Goal: Find specific page/section: Find specific page/section

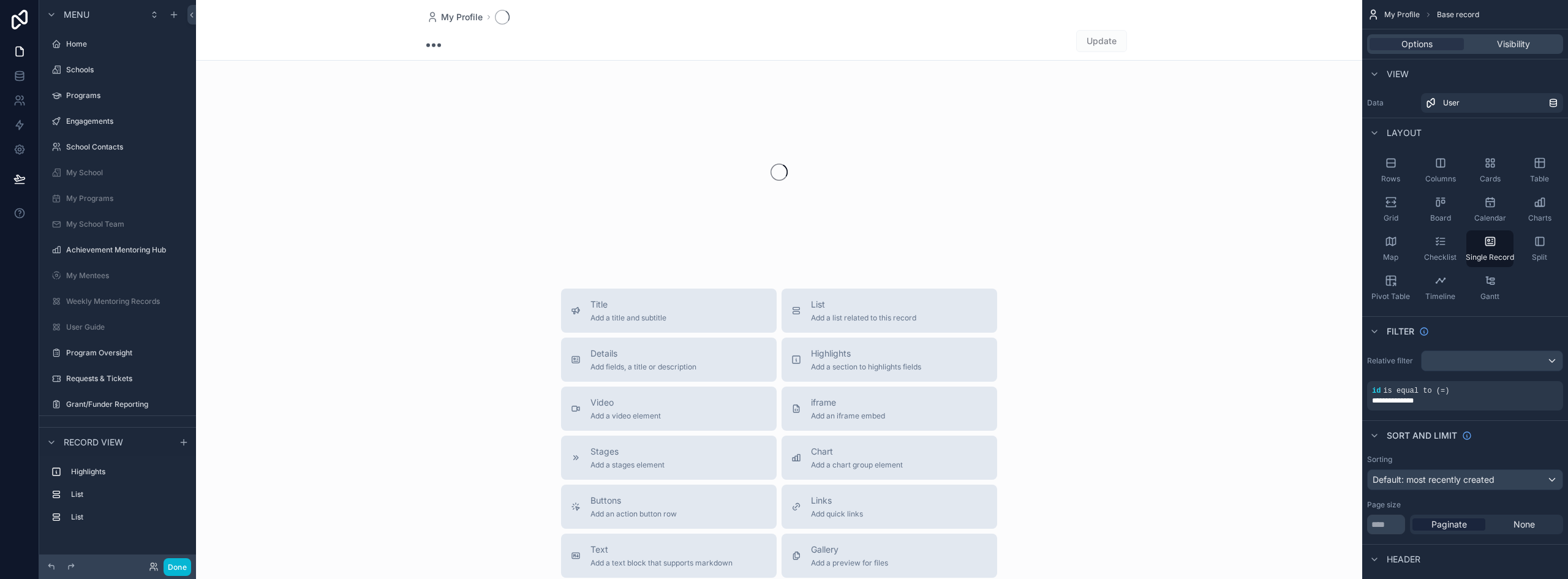
scroll to position [164, 0]
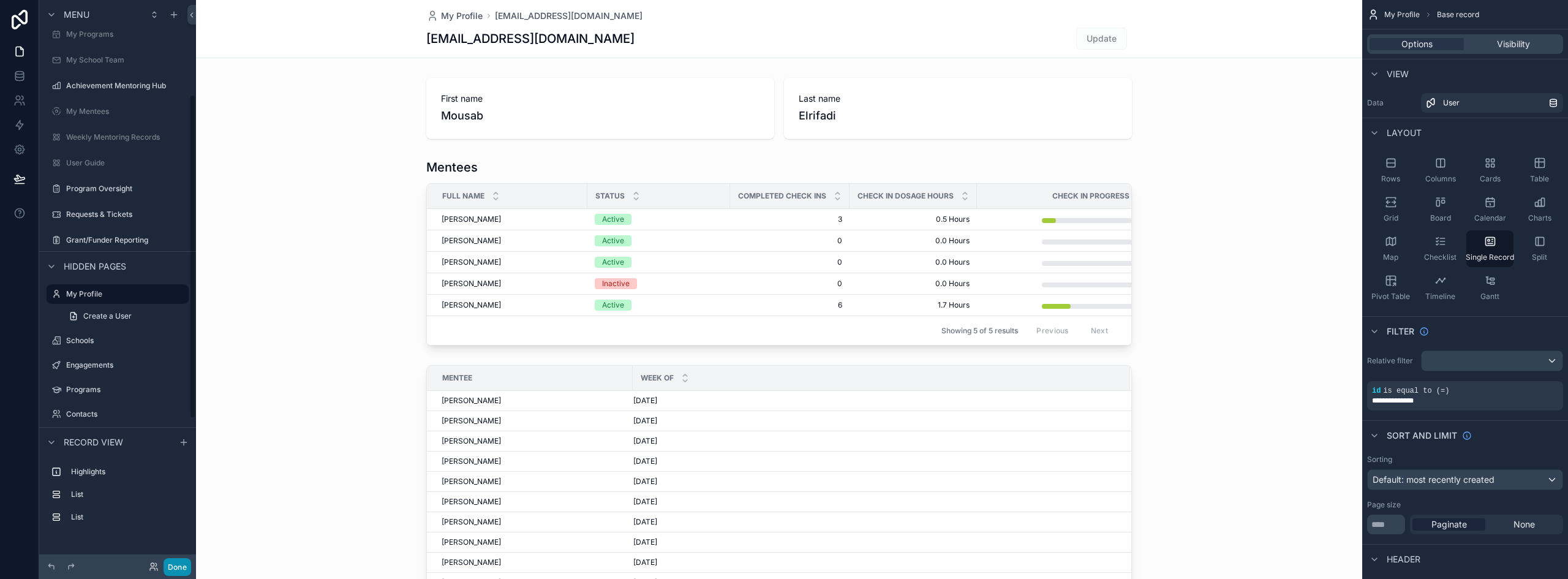
click at [180, 563] on button "Done" at bounding box center [177, 567] width 28 height 18
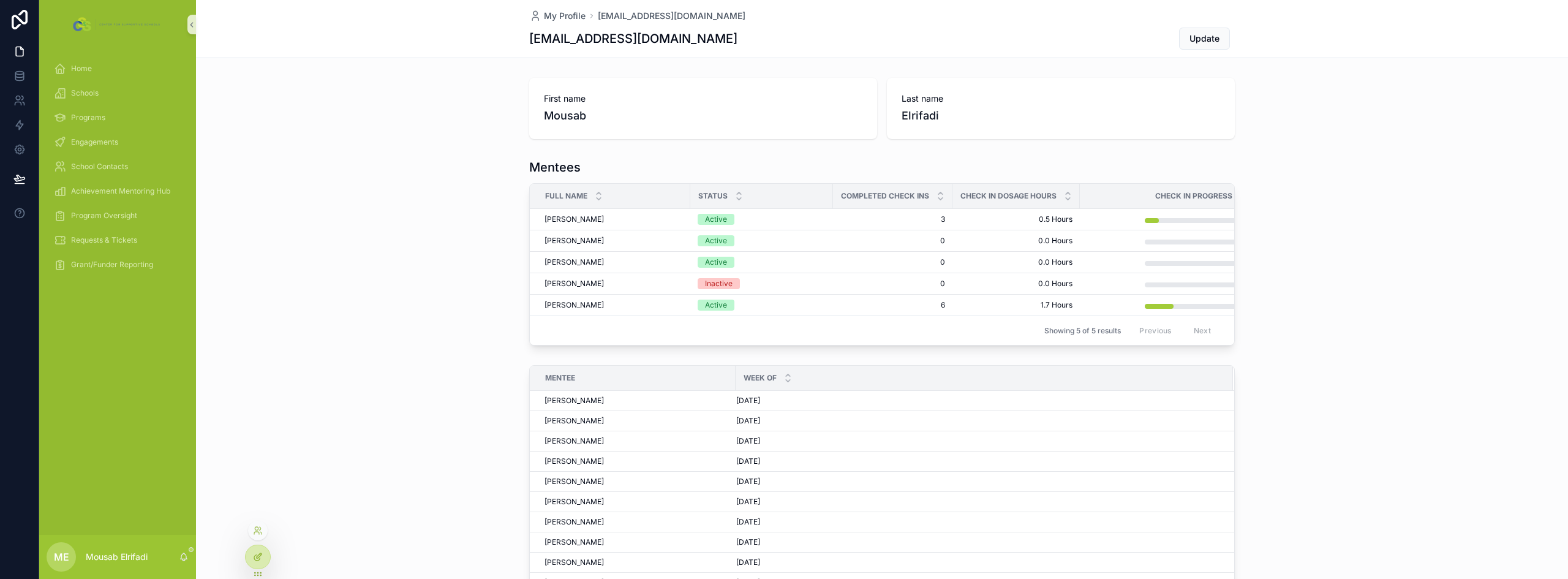
click at [249, 562] on div at bounding box center [258, 557] width 24 height 23
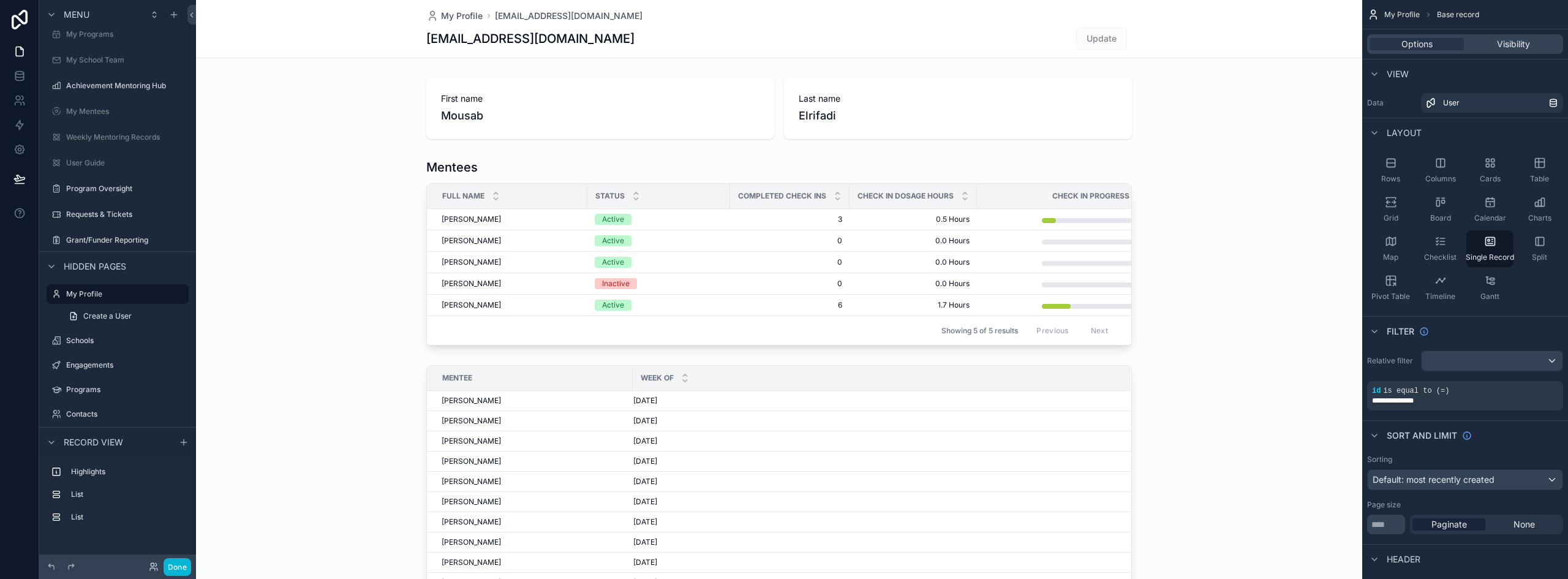
click at [1018, 175] on div "scrollable content" at bounding box center [779, 252] width 1166 height 197
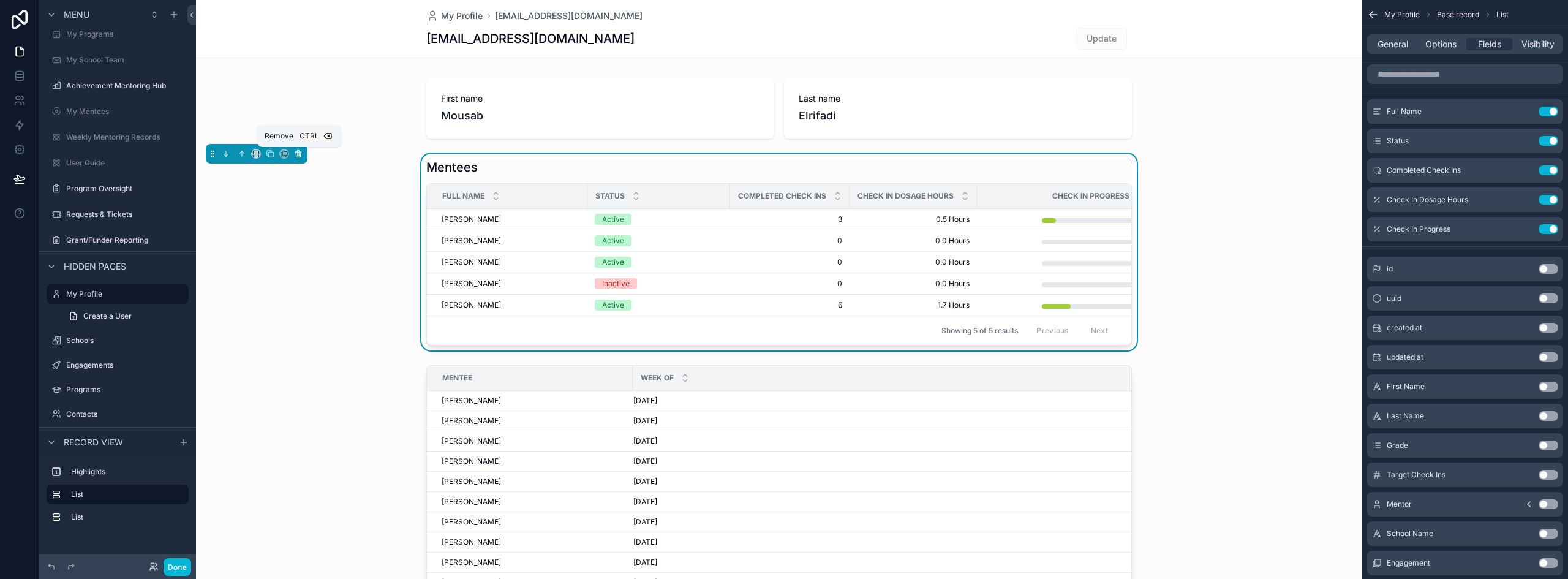
click at [300, 153] on icon "scrollable content" at bounding box center [298, 153] width 8 height 8
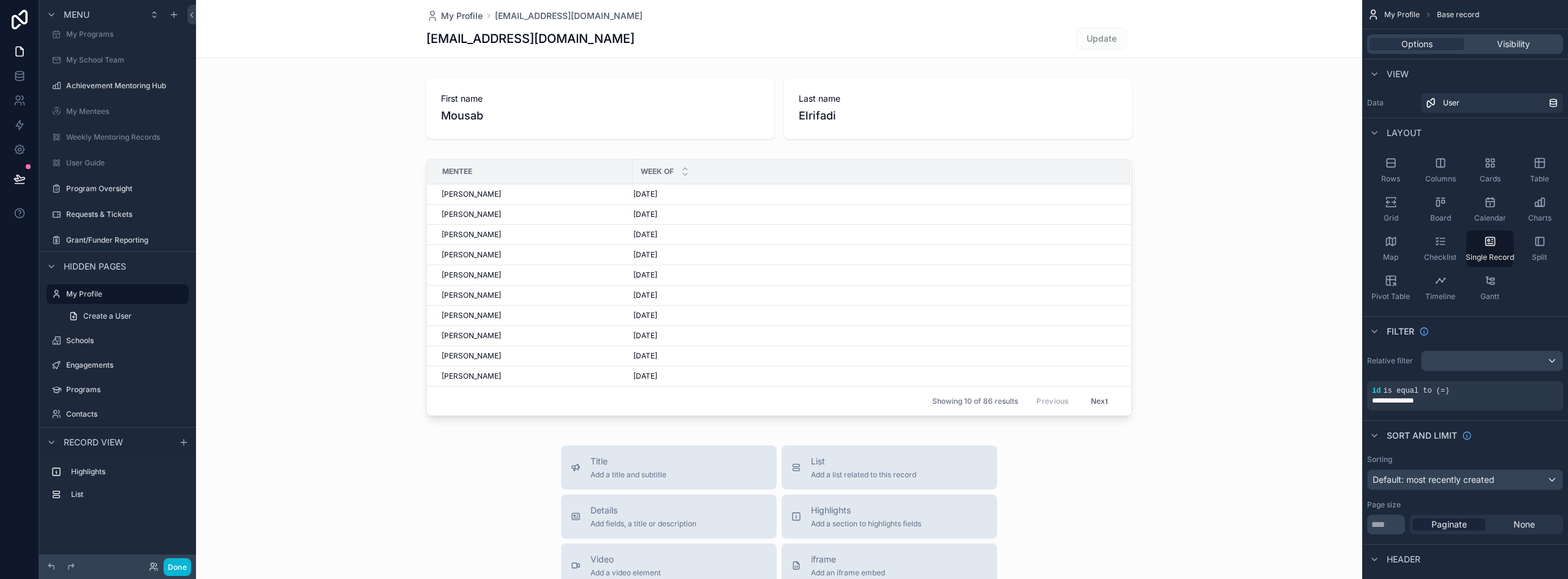
click at [611, 165] on div "scrollable content" at bounding box center [779, 490] width 1166 height 980
click at [608, 166] on div "Mentee" at bounding box center [530, 171] width 204 height 19
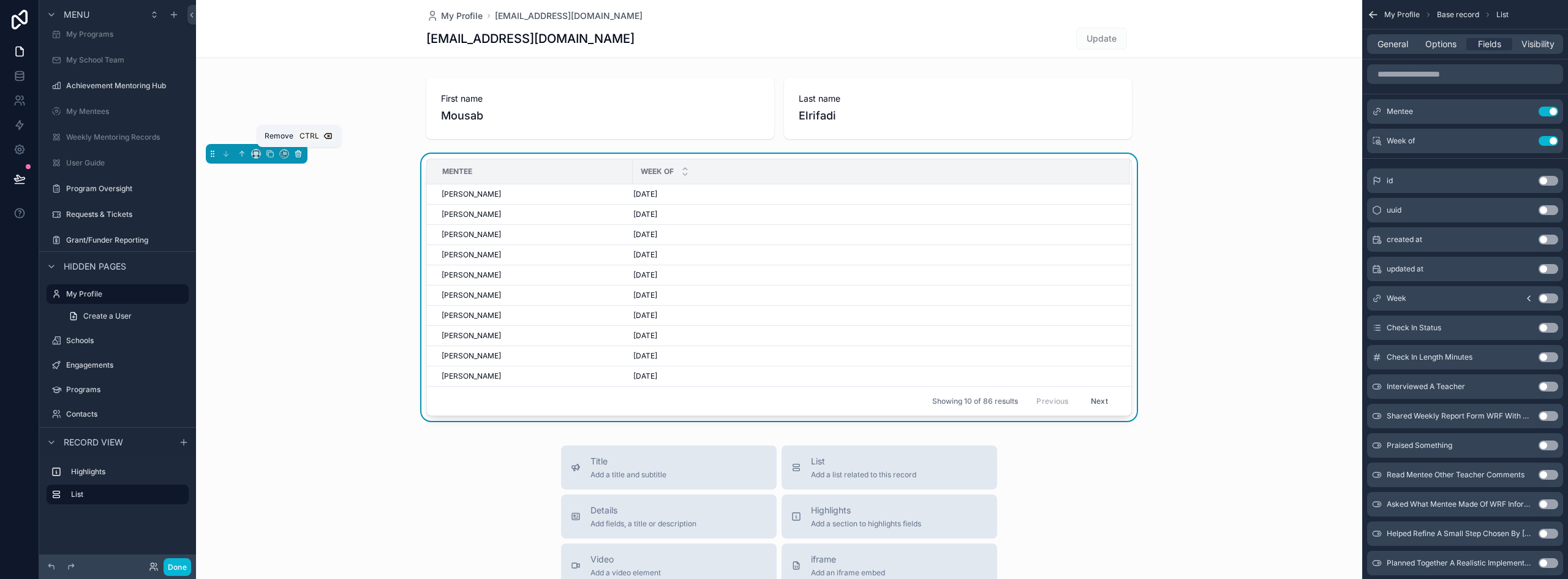
click at [296, 155] on icon "scrollable content" at bounding box center [298, 153] width 8 height 8
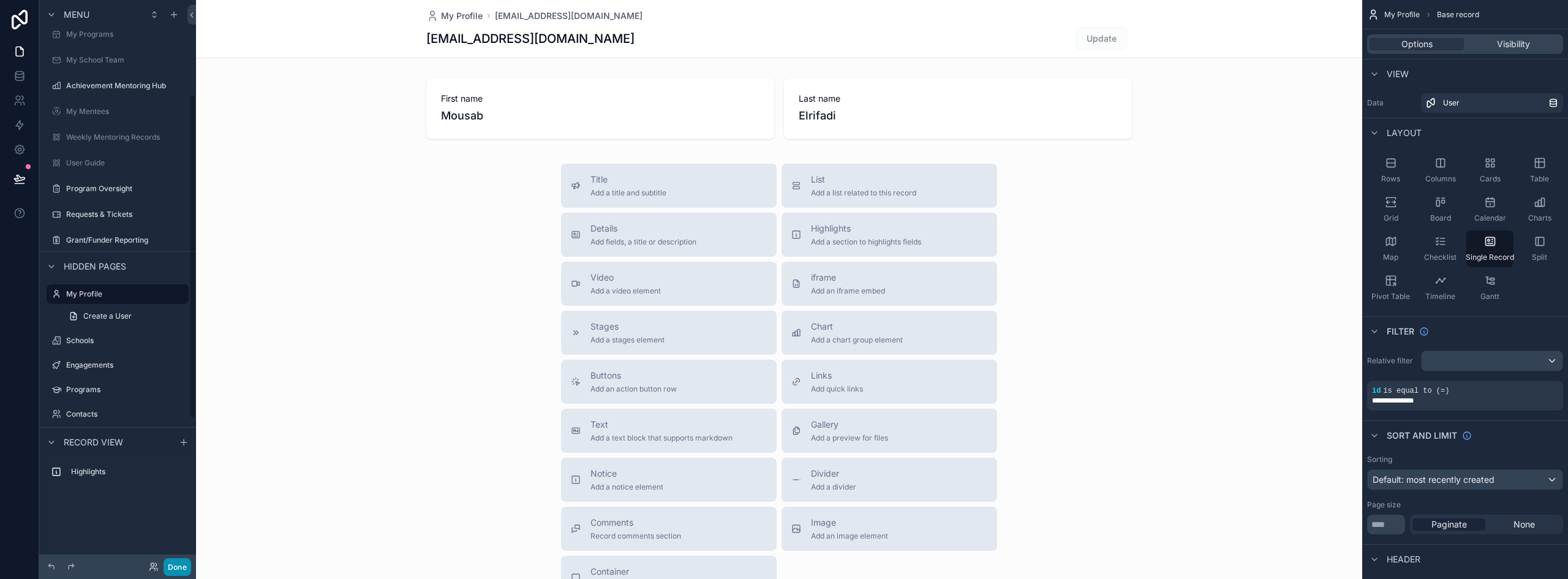
click at [183, 562] on button "Done" at bounding box center [177, 567] width 28 height 18
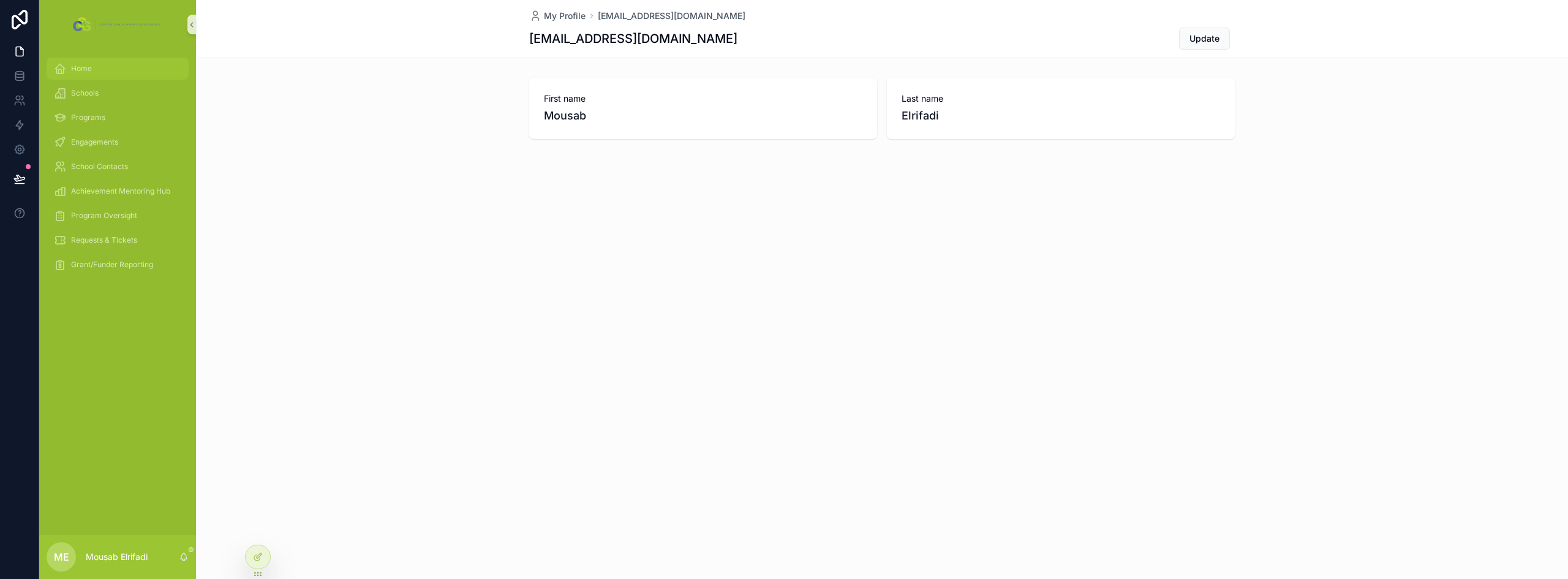
click at [84, 70] on span "Home" at bounding box center [81, 68] width 21 height 10
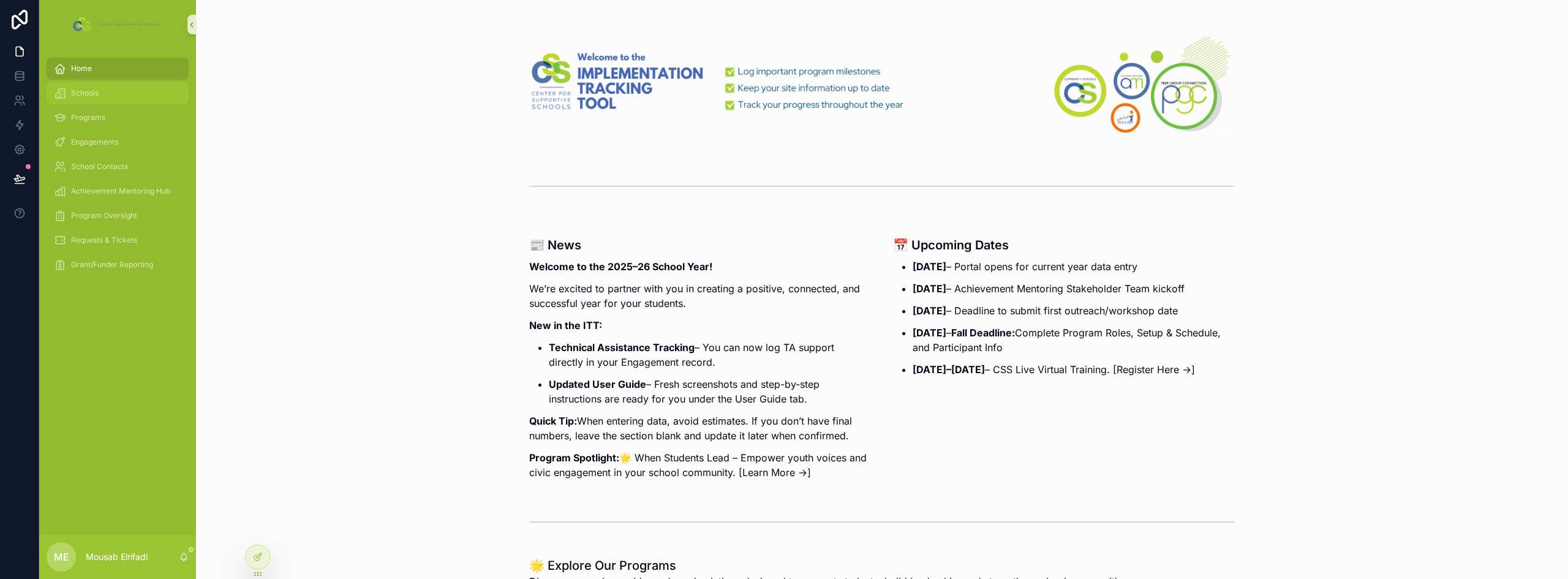
click at [80, 91] on span "Schools" at bounding box center [84, 93] width 28 height 10
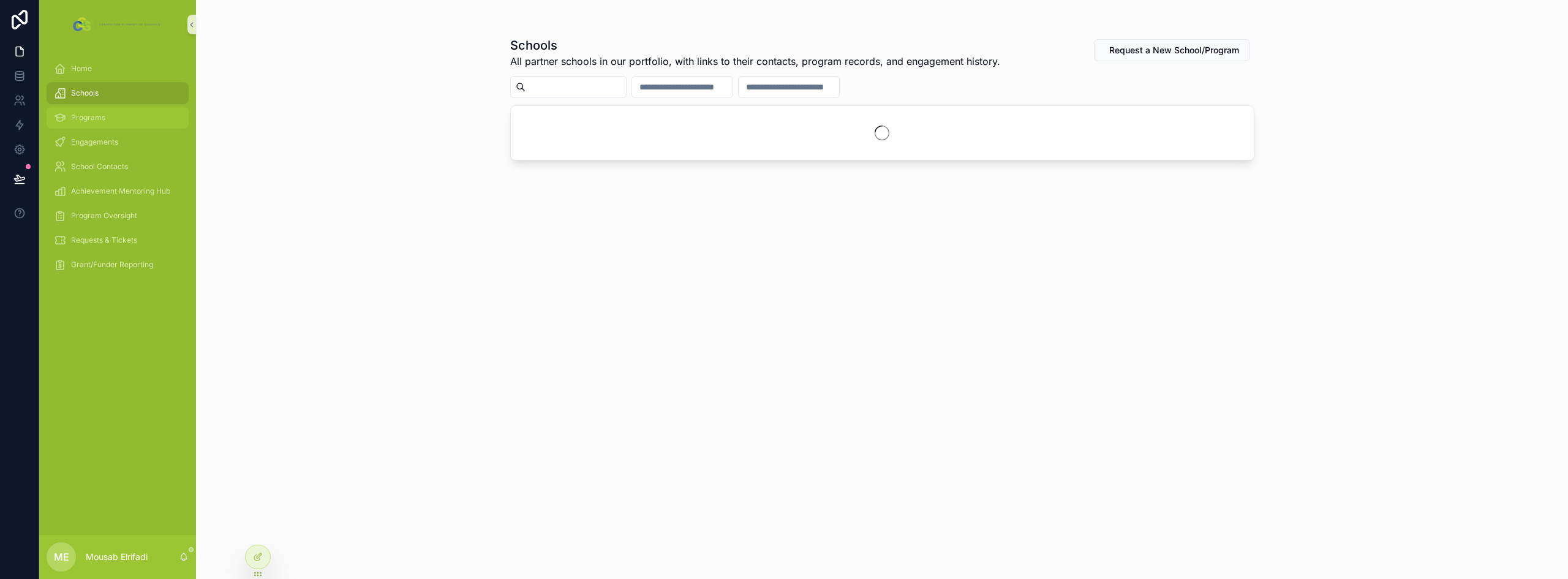
click at [96, 112] on div "Programs" at bounding box center [118, 118] width 127 height 19
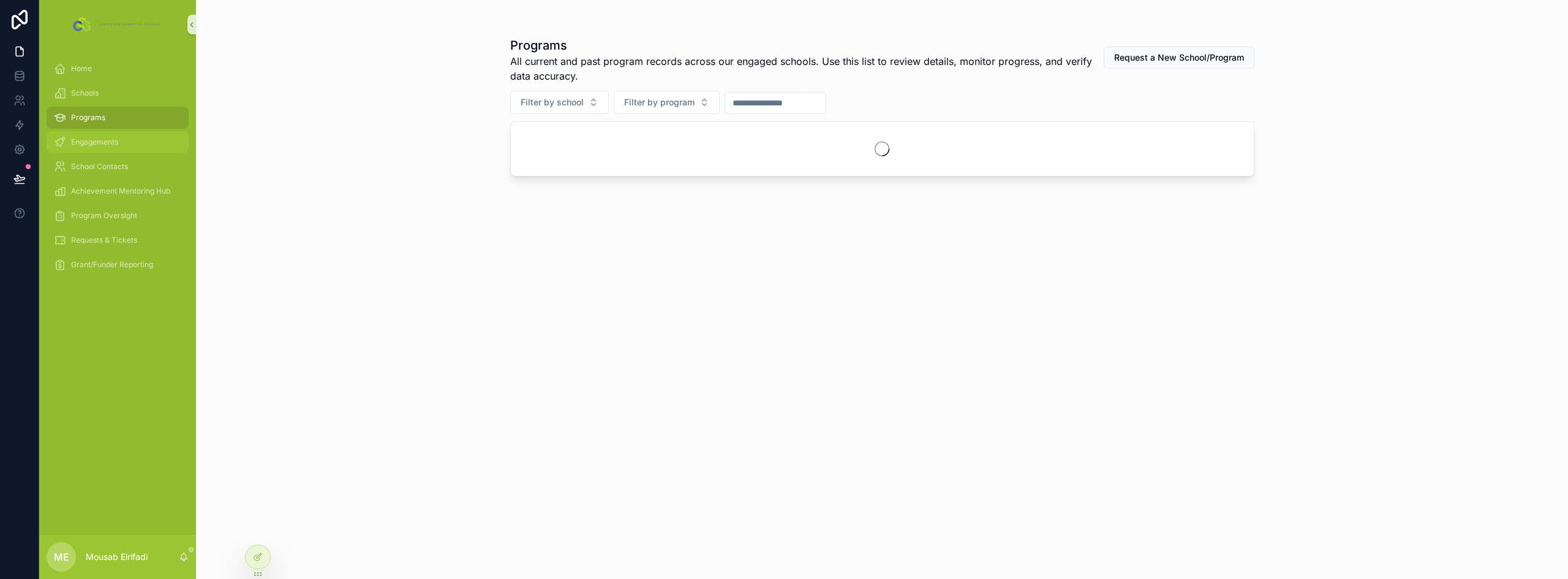
click at [99, 134] on div "Engagements" at bounding box center [118, 142] width 127 height 19
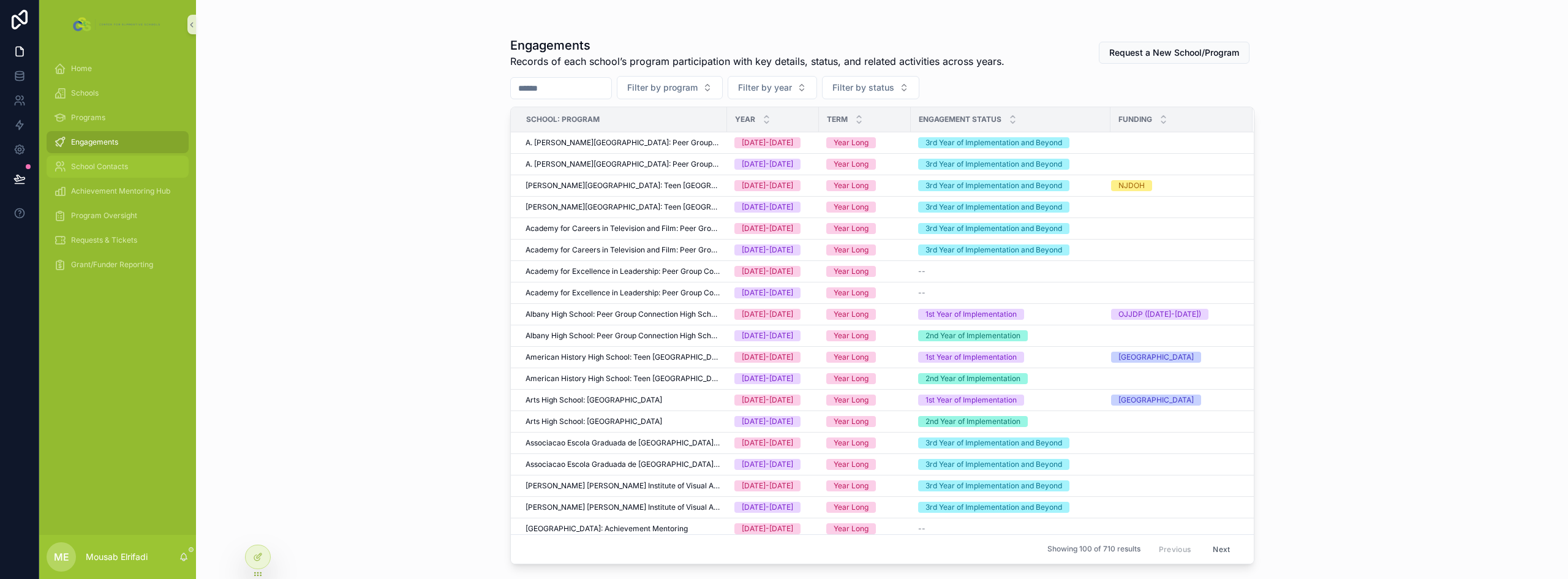
click at [96, 163] on span "School Contacts" at bounding box center [99, 166] width 57 height 10
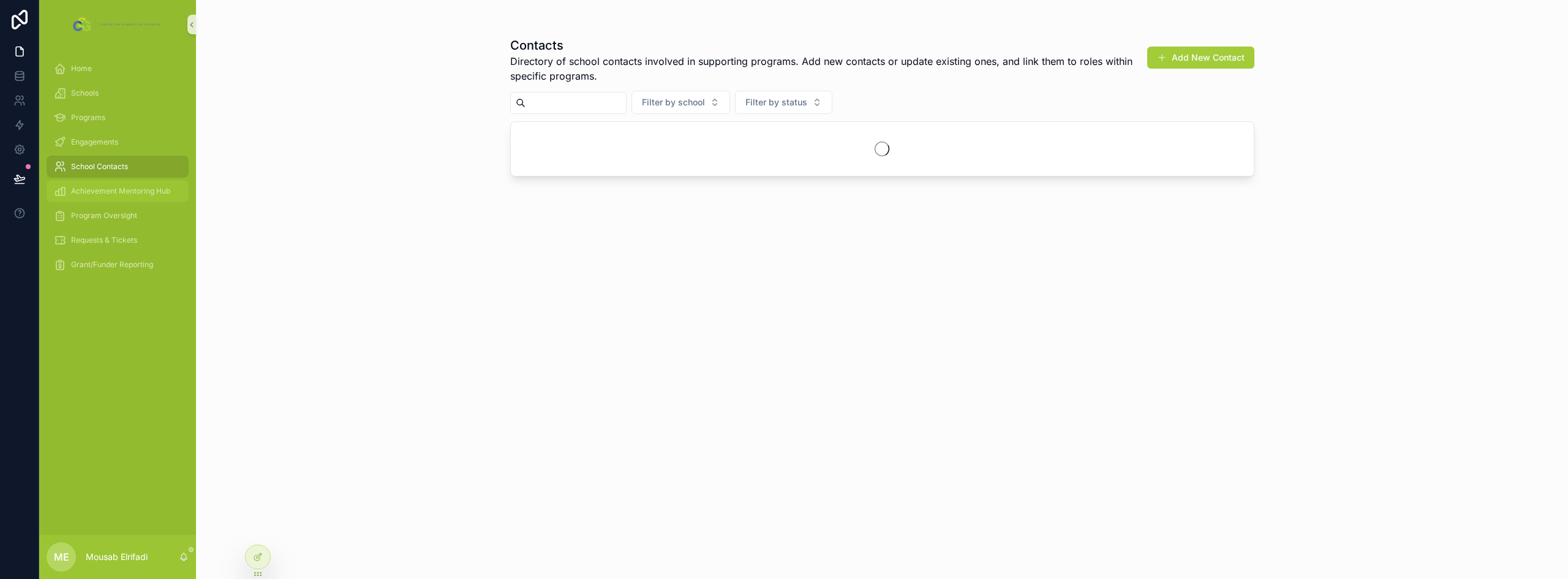
click at [101, 187] on span "Achievement Mentoring Hub" at bounding box center [120, 191] width 99 height 10
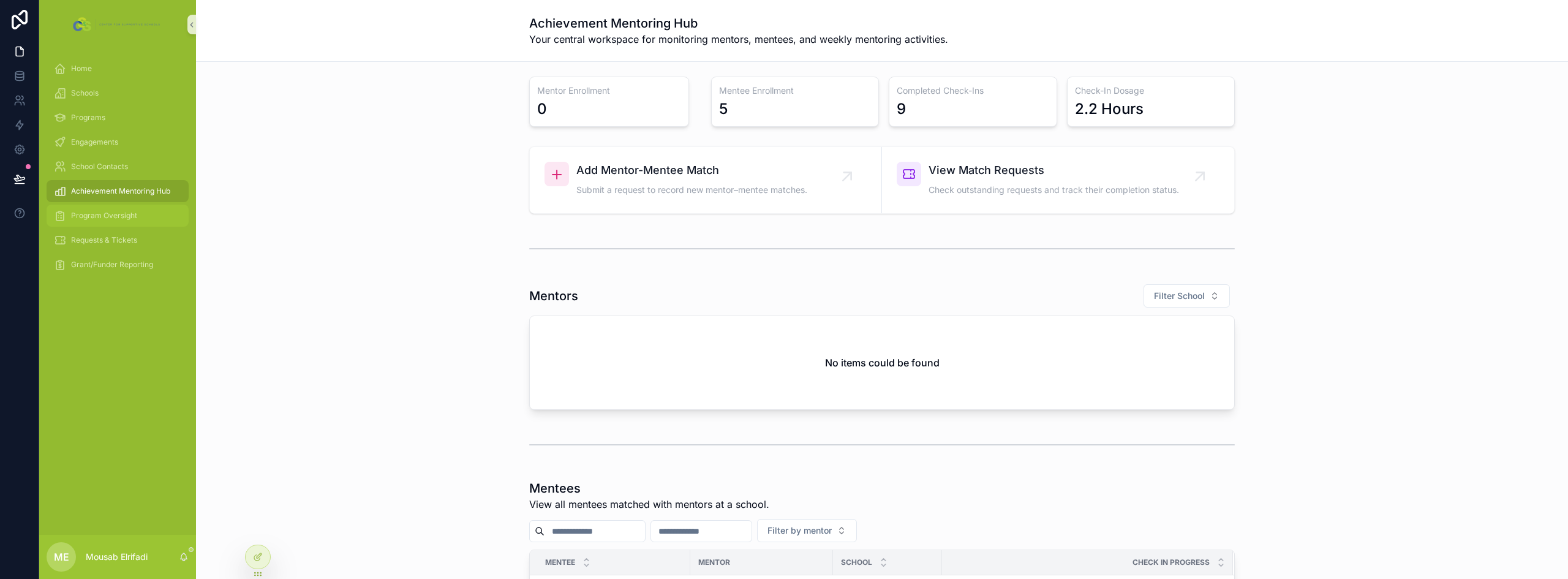
click at [106, 215] on span "Program Oversight" at bounding box center [104, 216] width 66 height 10
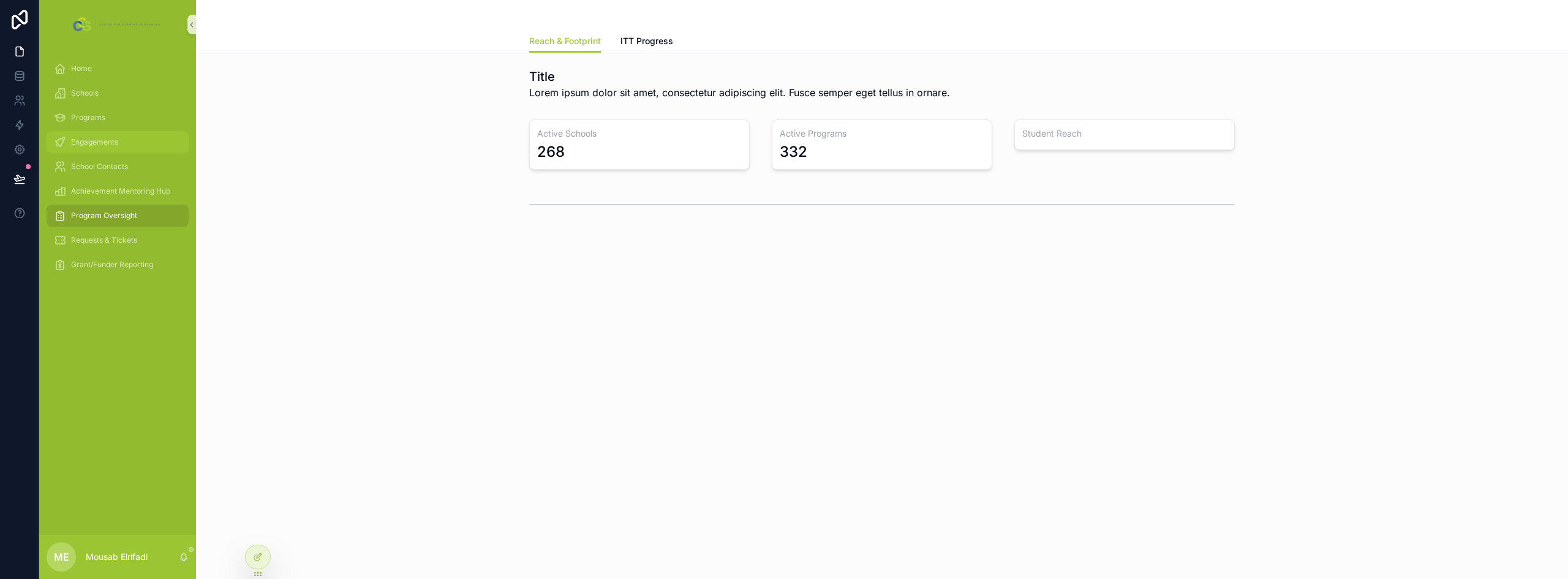
click at [115, 134] on div "Engagements" at bounding box center [118, 142] width 127 height 19
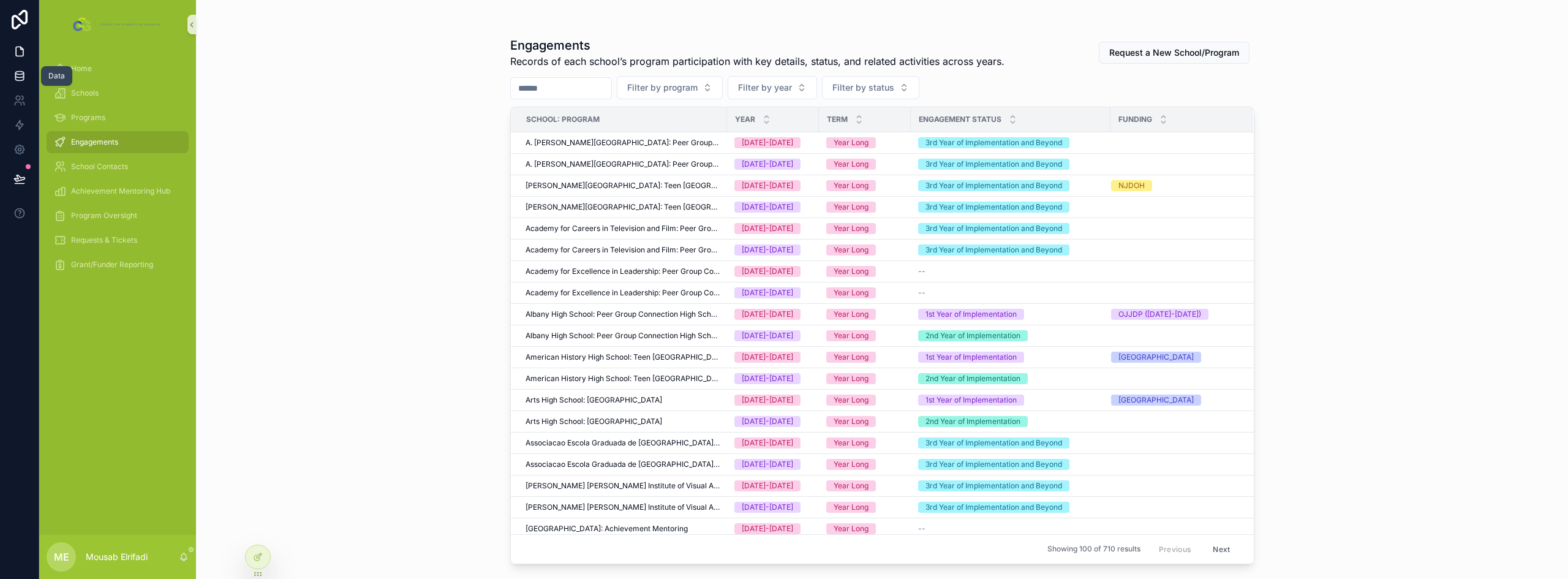
click at [24, 80] on icon at bounding box center [19, 76] width 12 height 12
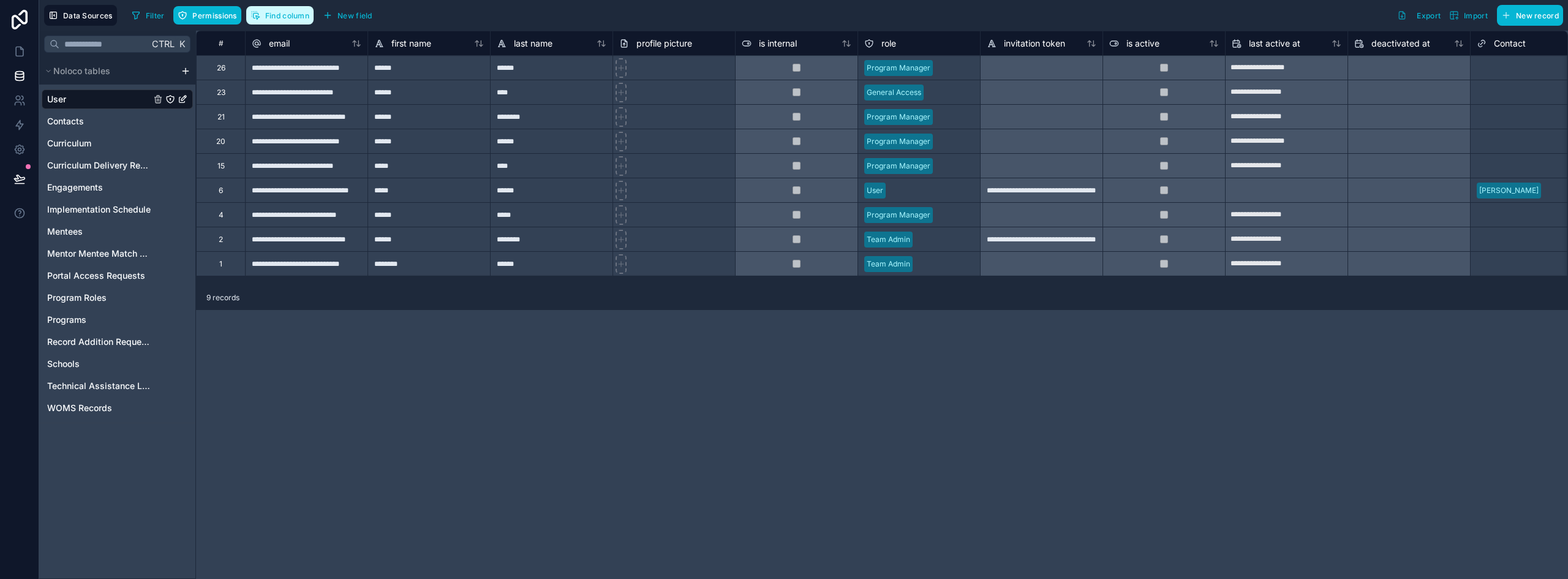
click at [293, 20] on button "Find column" at bounding box center [280, 15] width 68 height 19
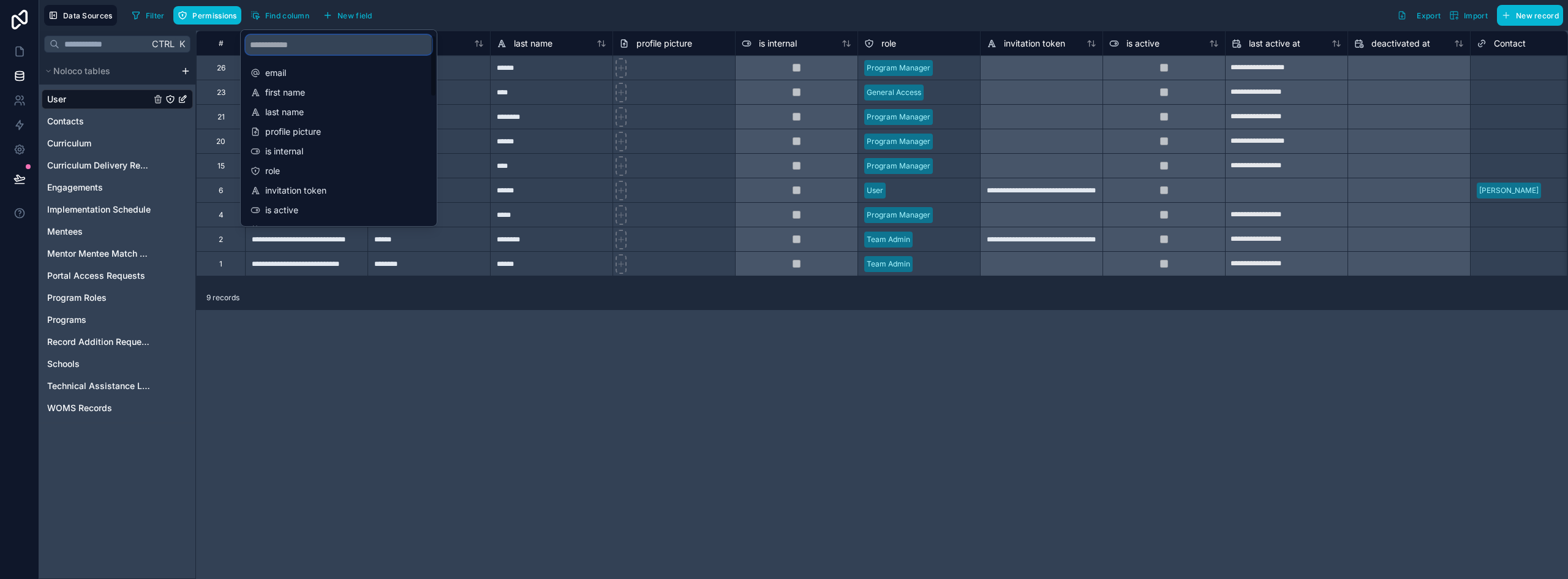
click at [347, 42] on input "scrollable content" at bounding box center [339, 44] width 186 height 19
type input "*"
click at [91, 317] on div "Programs" at bounding box center [117, 320] width 151 height 19
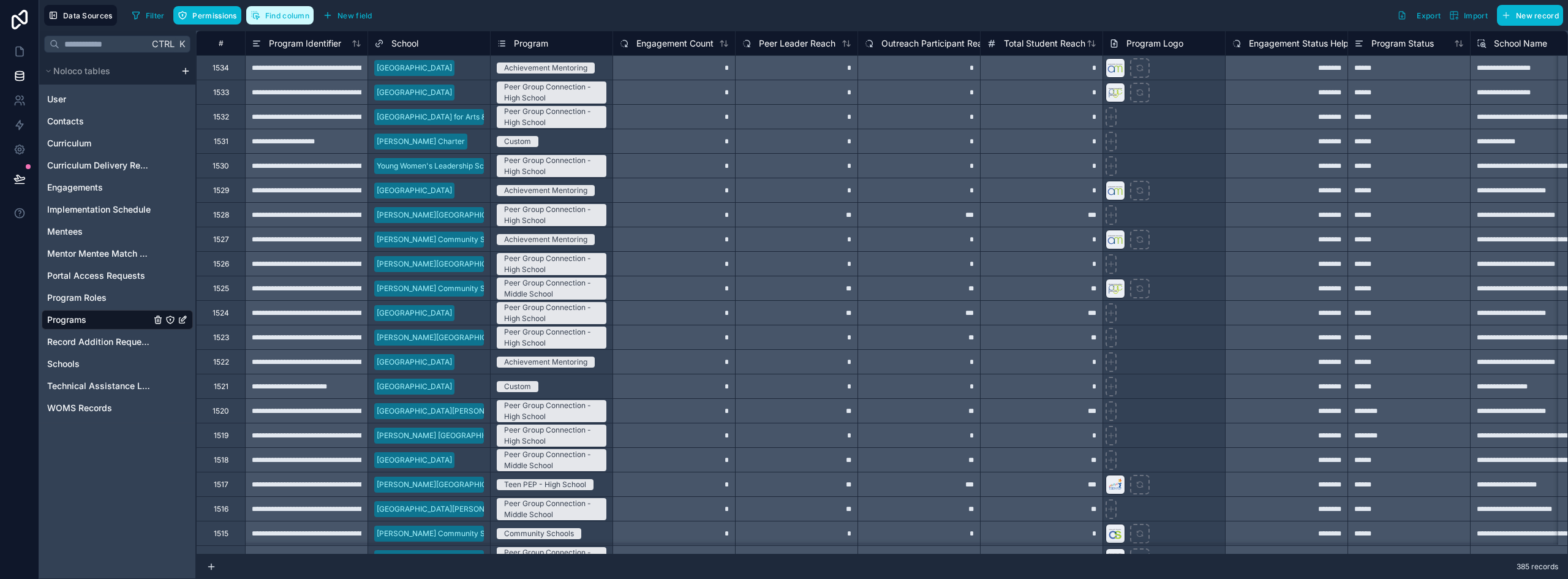
click at [301, 17] on span "Find column" at bounding box center [287, 15] width 44 height 9
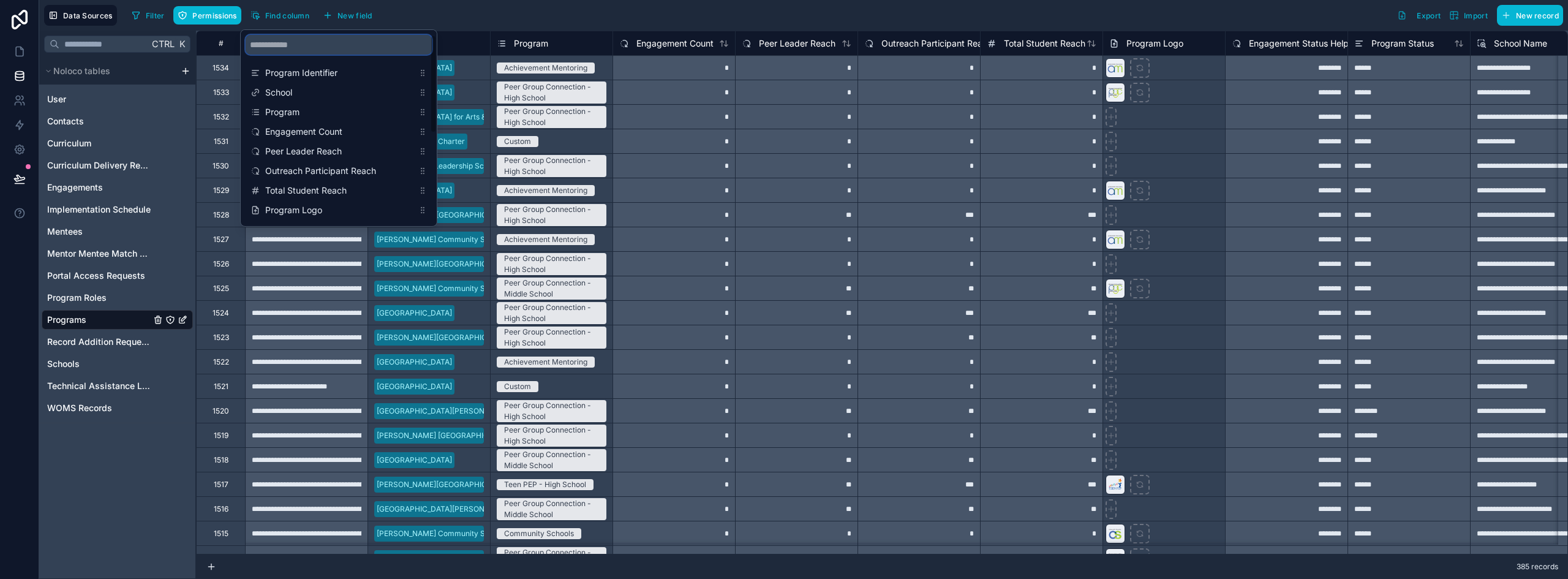
click at [363, 43] on input "scrollable content" at bounding box center [339, 44] width 186 height 19
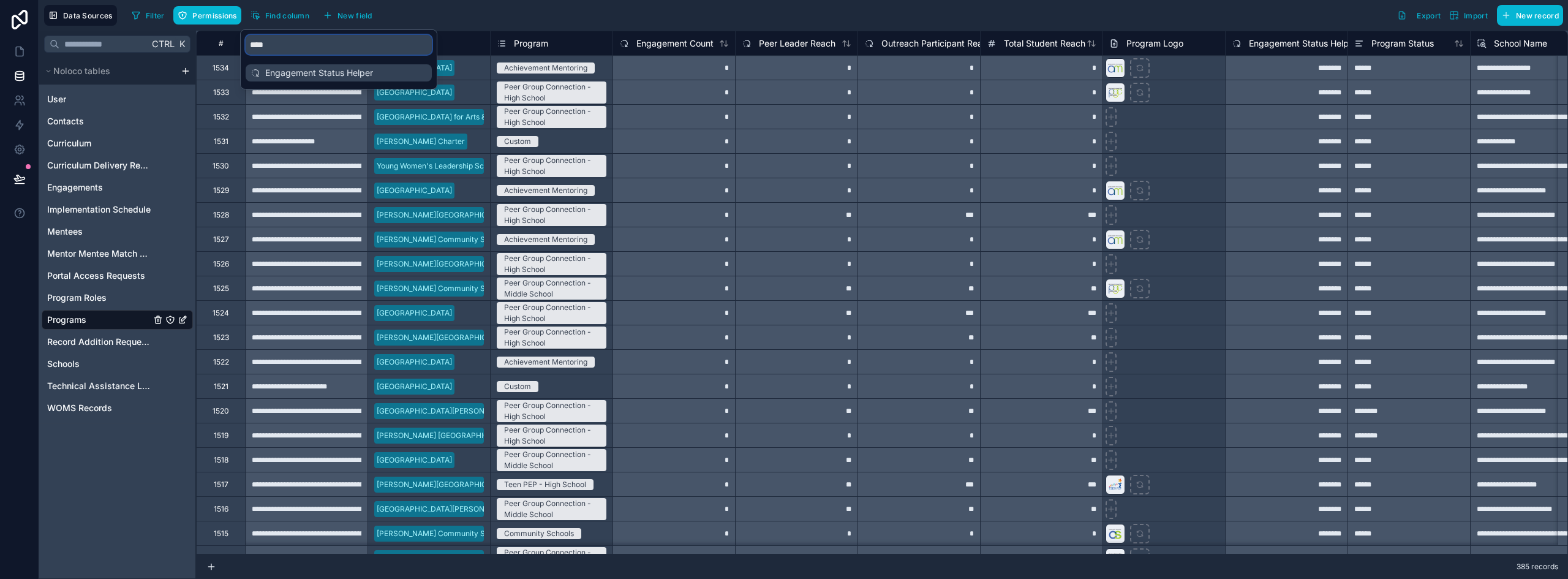
type input "****"
click at [355, 68] on span "Engagement Status Helper" at bounding box center [339, 73] width 149 height 12
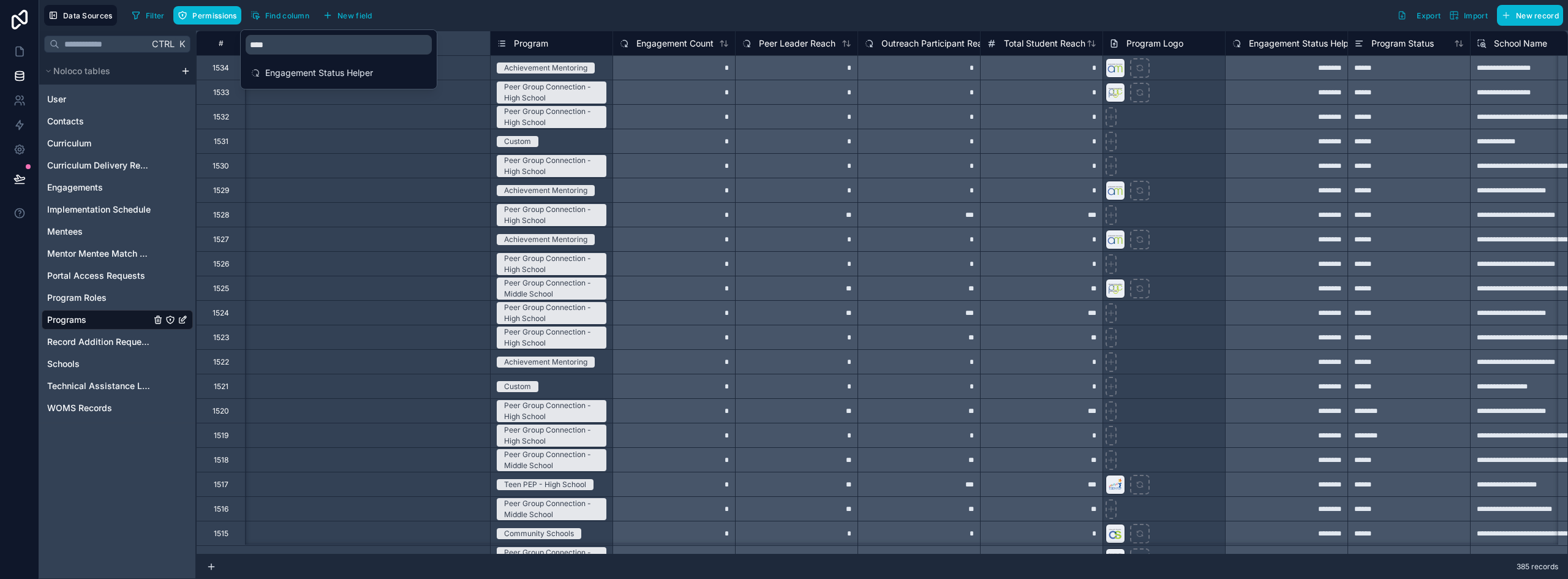
scroll to position [0, 769]
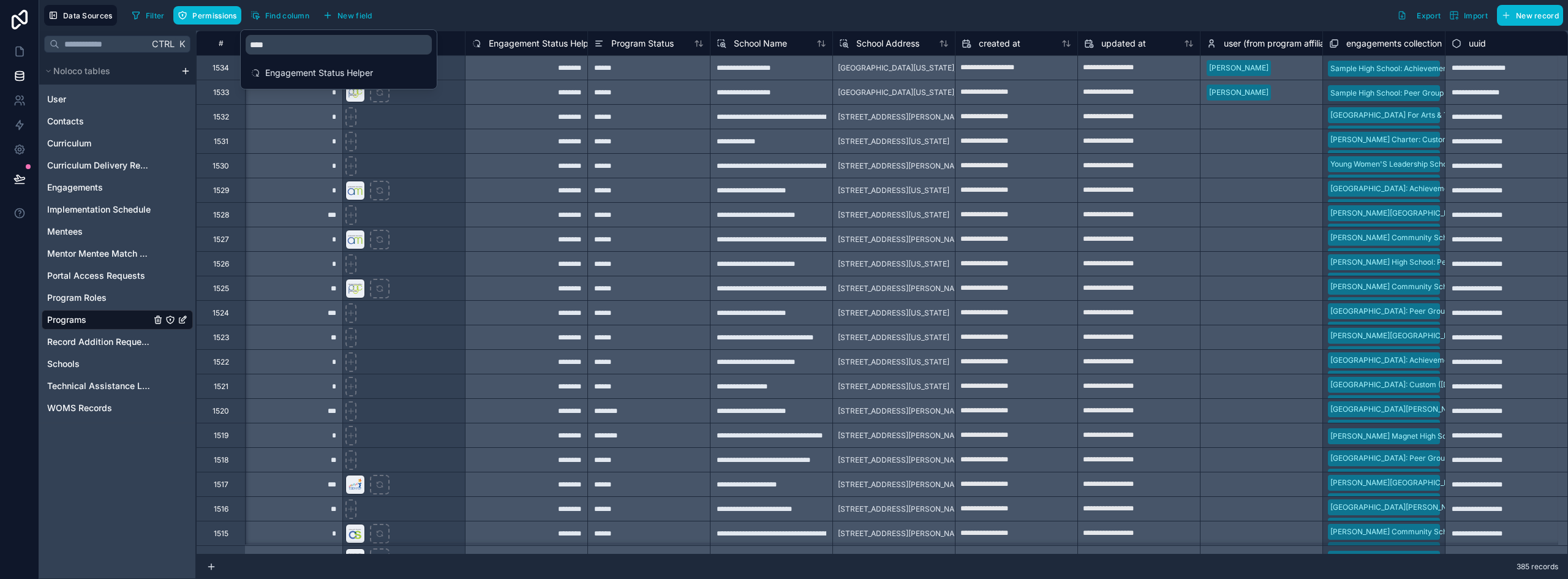
click at [1233, 183] on div "Select a user (from program affiliations)" at bounding box center [1261, 190] width 123 height 24
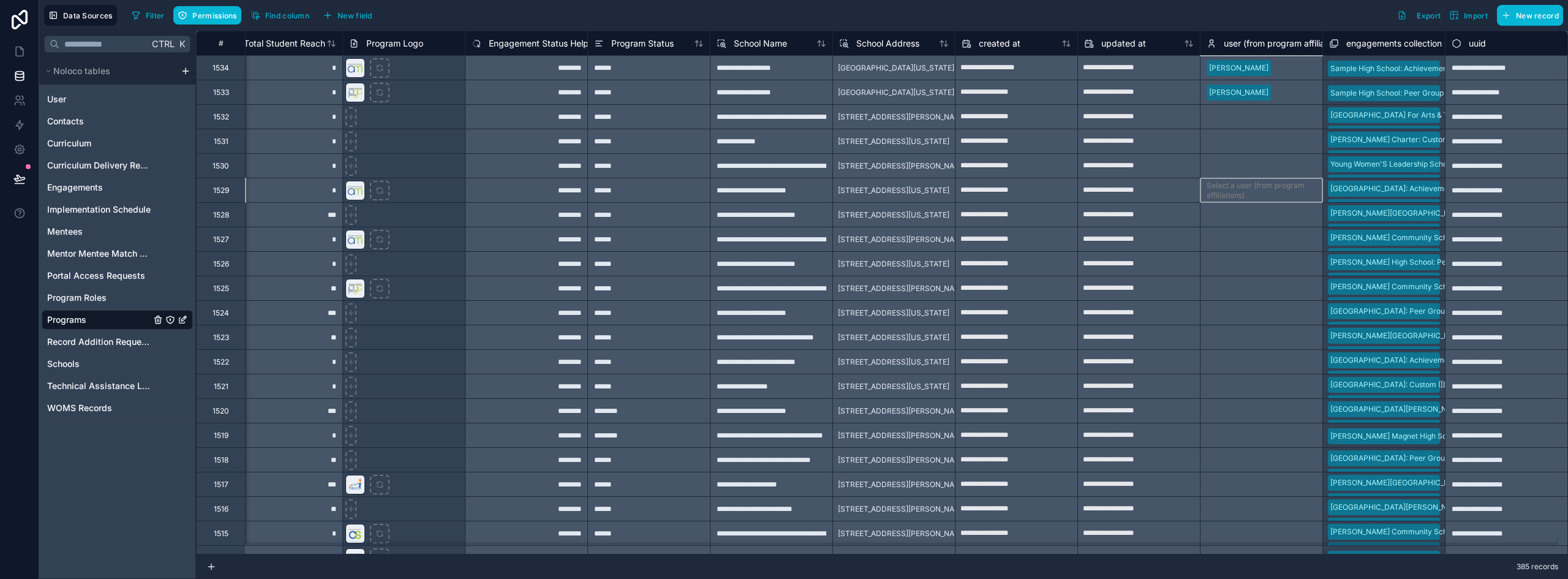
click at [551, 40] on span "Engagement Status Helper" at bounding box center [543, 43] width 108 height 12
